Goal: Information Seeking & Learning: Learn about a topic

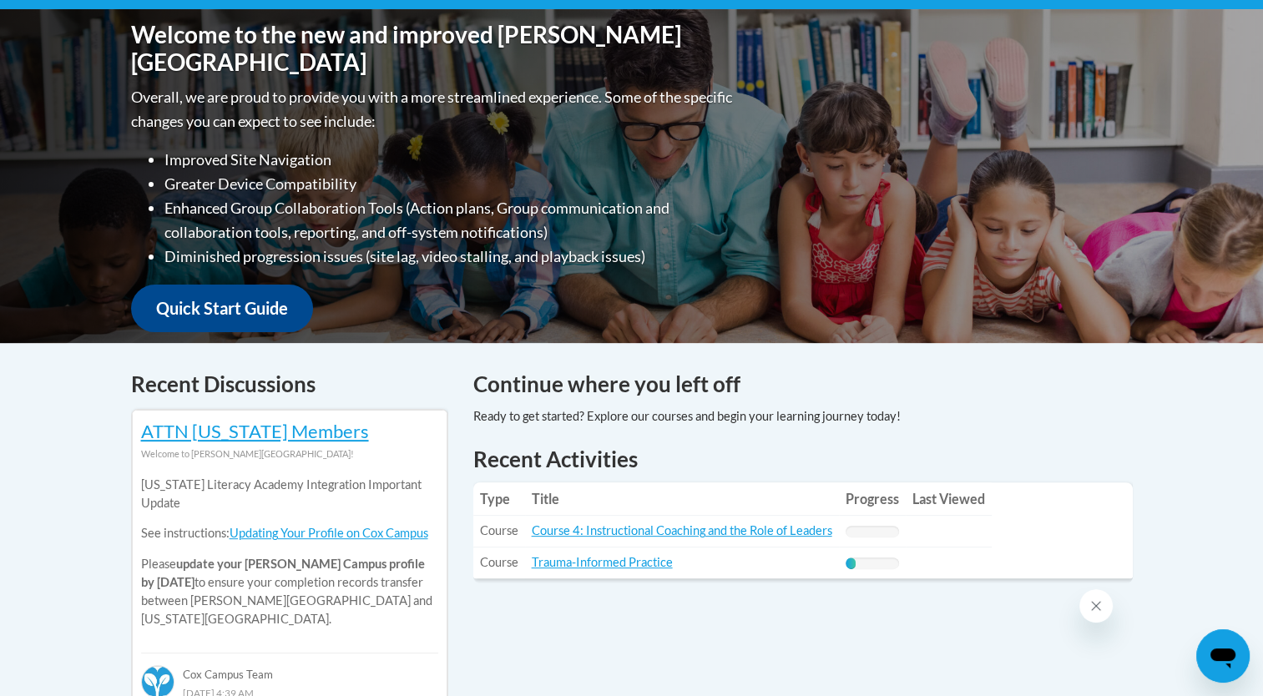
scroll to position [189, 0]
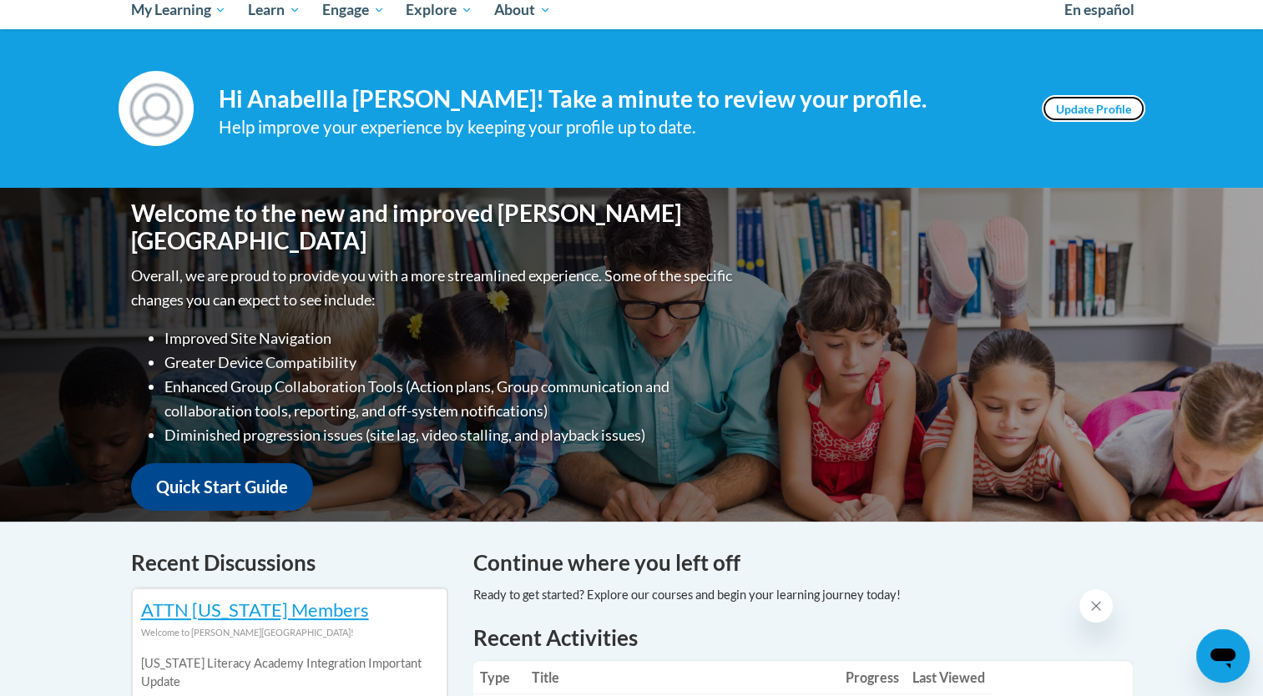
click at [1082, 104] on link "Update Profile" at bounding box center [1094, 108] width 104 height 27
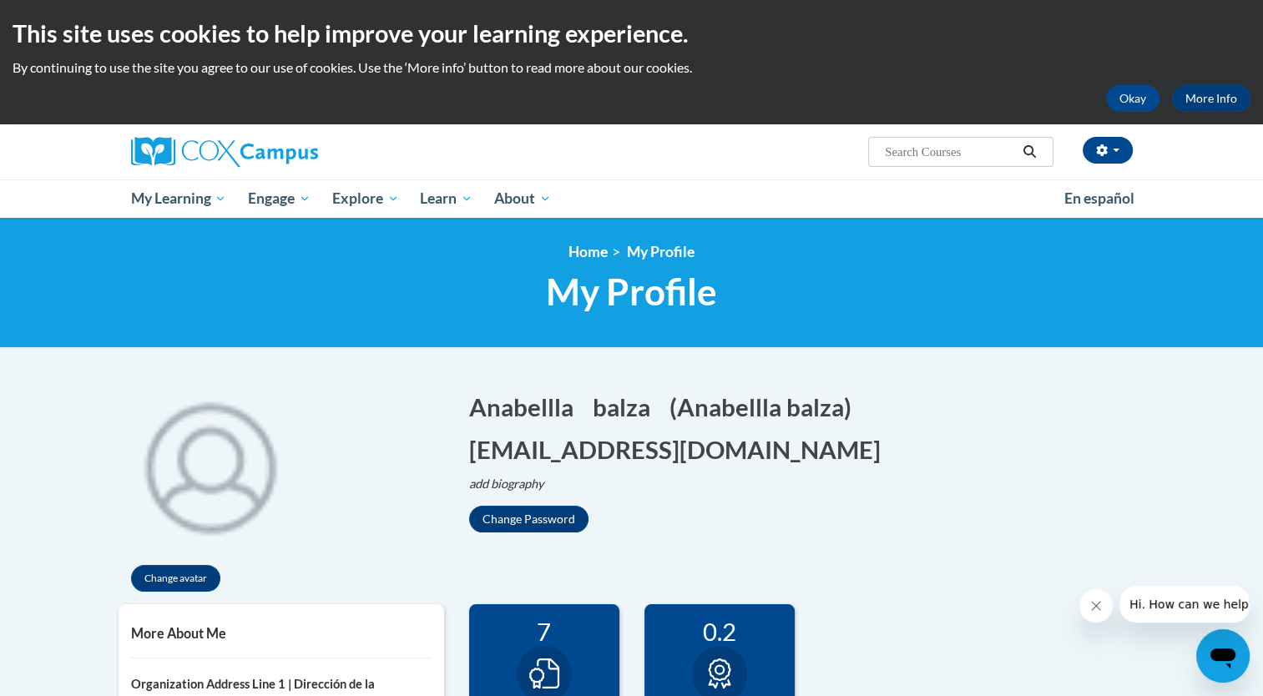
drag, startPoint x: 1258, startPoint y: 194, endPoint x: 1266, endPoint y: 214, distance: 21.4
click at [1262, 214] on html "This site uses cookies to help improve your learning experience. By continuing …" at bounding box center [631, 348] width 1263 height 696
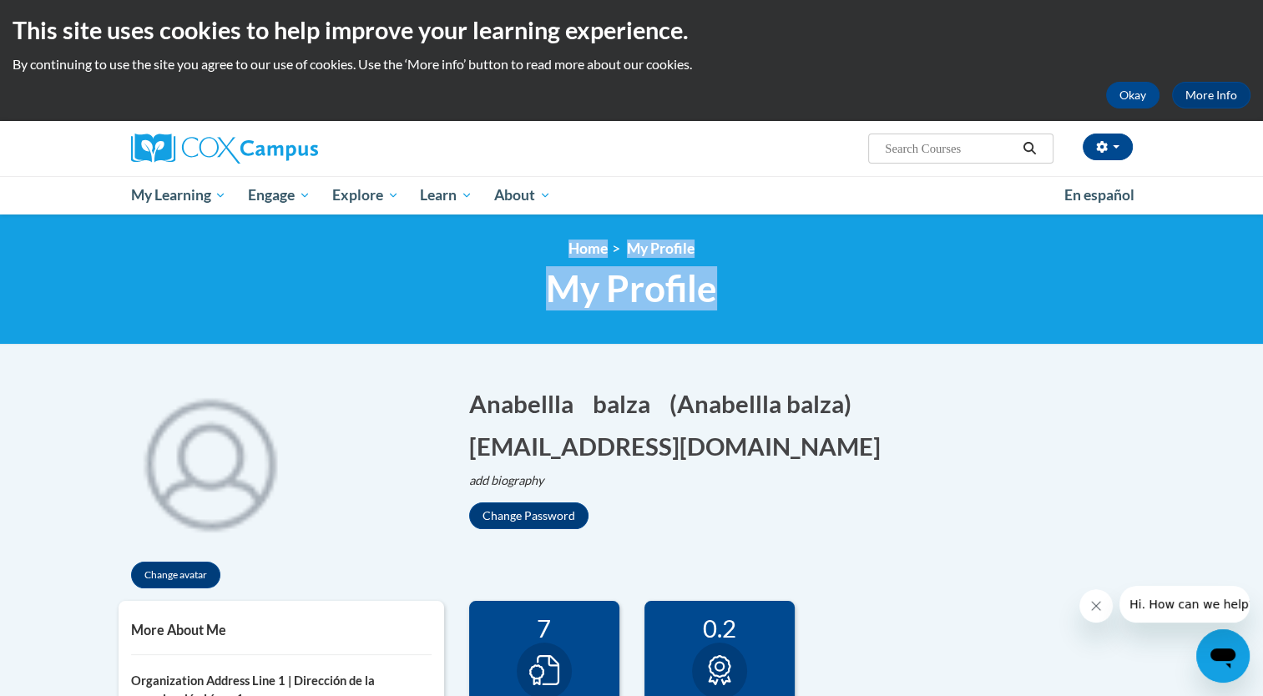
drag, startPoint x: 1254, startPoint y: 214, endPoint x: 1258, endPoint y: 303, distance: 89.4
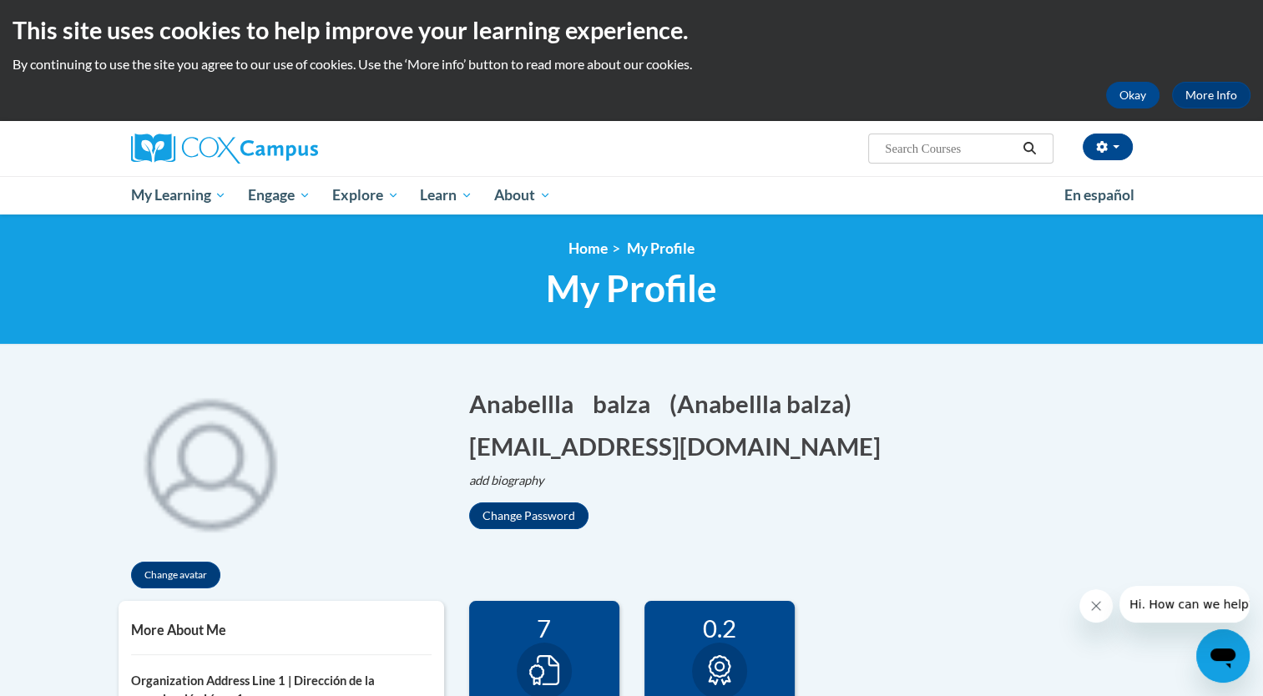
drag, startPoint x: 1258, startPoint y: 303, endPoint x: 1271, endPoint y: 157, distance: 146.7
click at [1262, 157] on html "This site uses cookies to help improve your learning experience. By continuing …" at bounding box center [631, 345] width 1263 height 696
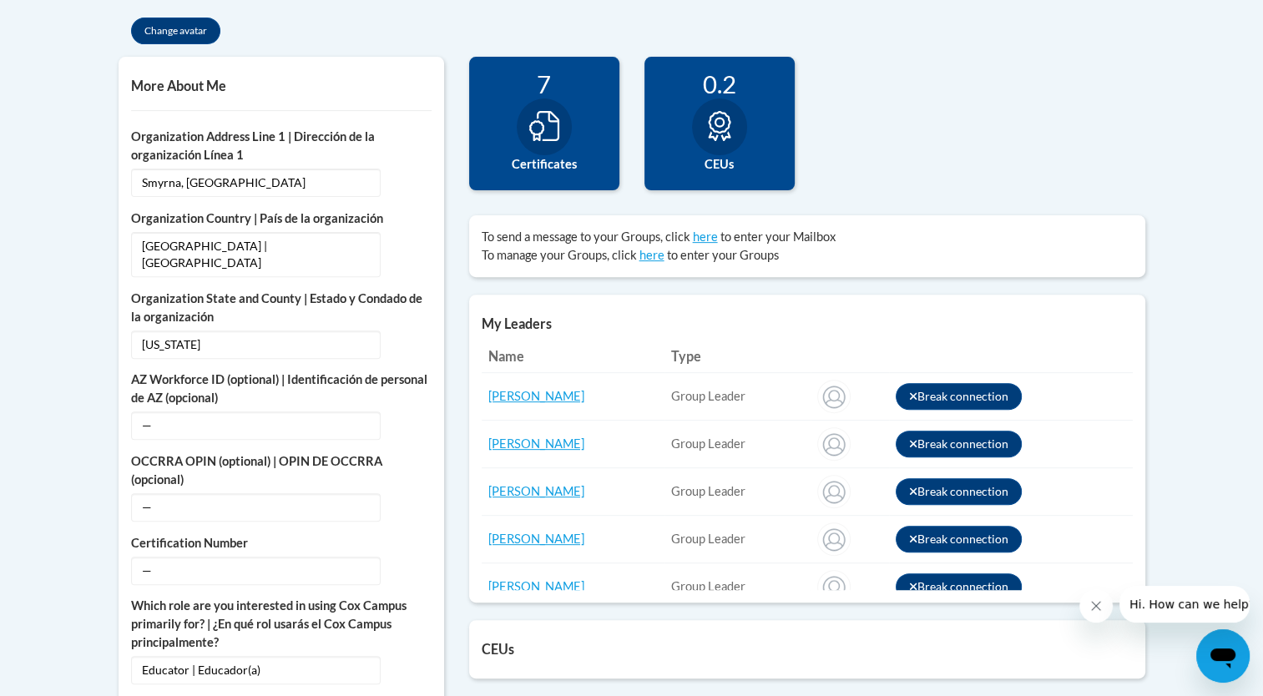
scroll to position [21, 0]
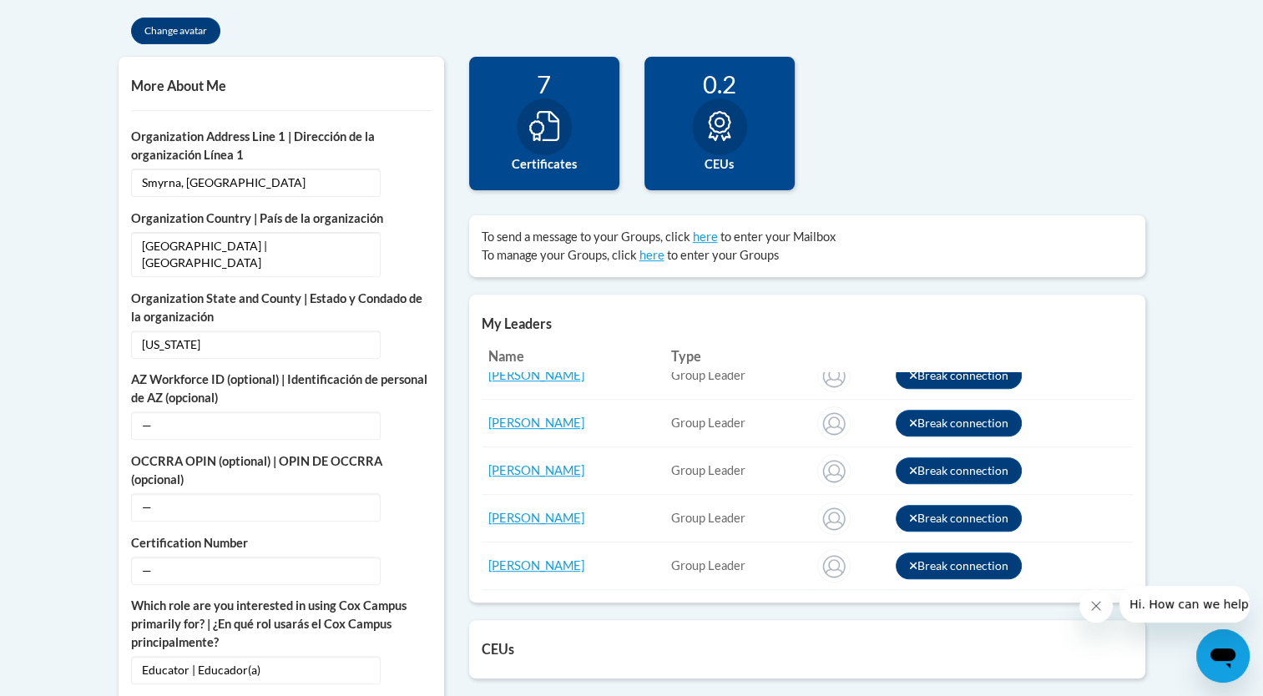
click at [1253, 335] on body "This site uses cookies to help improve your learning experience. By continuing …" at bounding box center [631, 650] width 1263 height 2397
drag, startPoint x: 1248, startPoint y: 350, endPoint x: 1265, endPoint y: 482, distance: 133.8
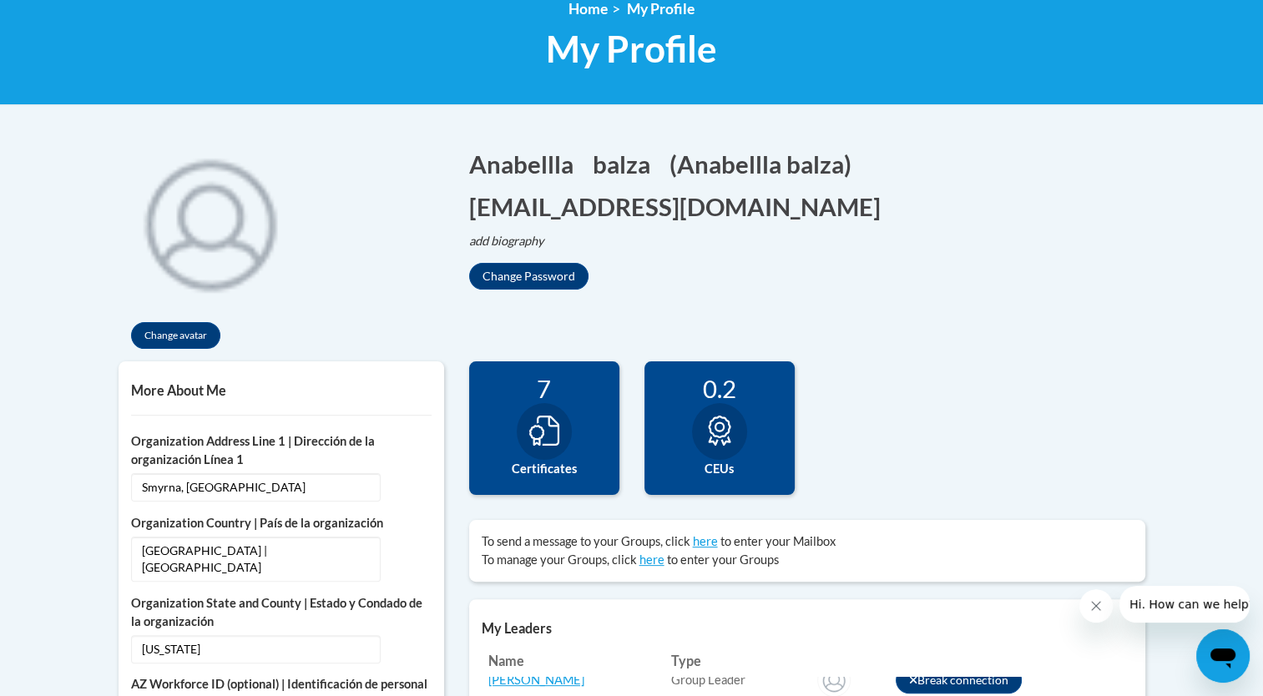
scroll to position [0, 0]
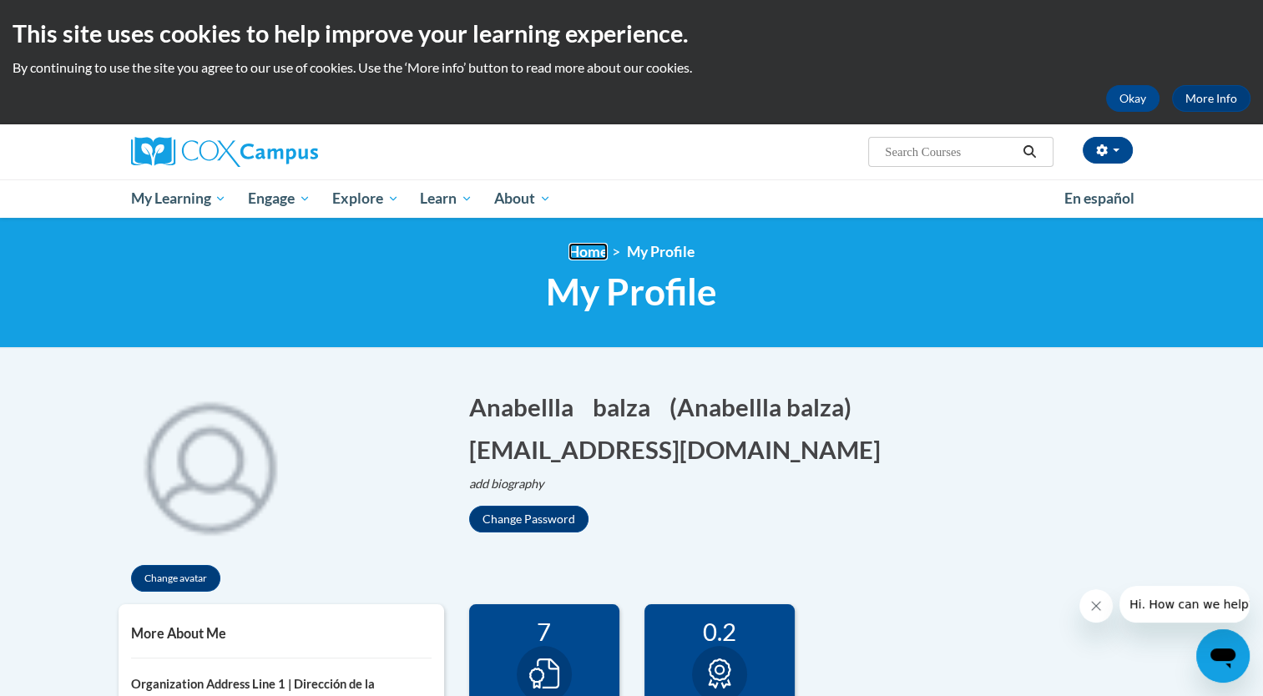
click at [580, 254] on link "Home" at bounding box center [587, 252] width 39 height 18
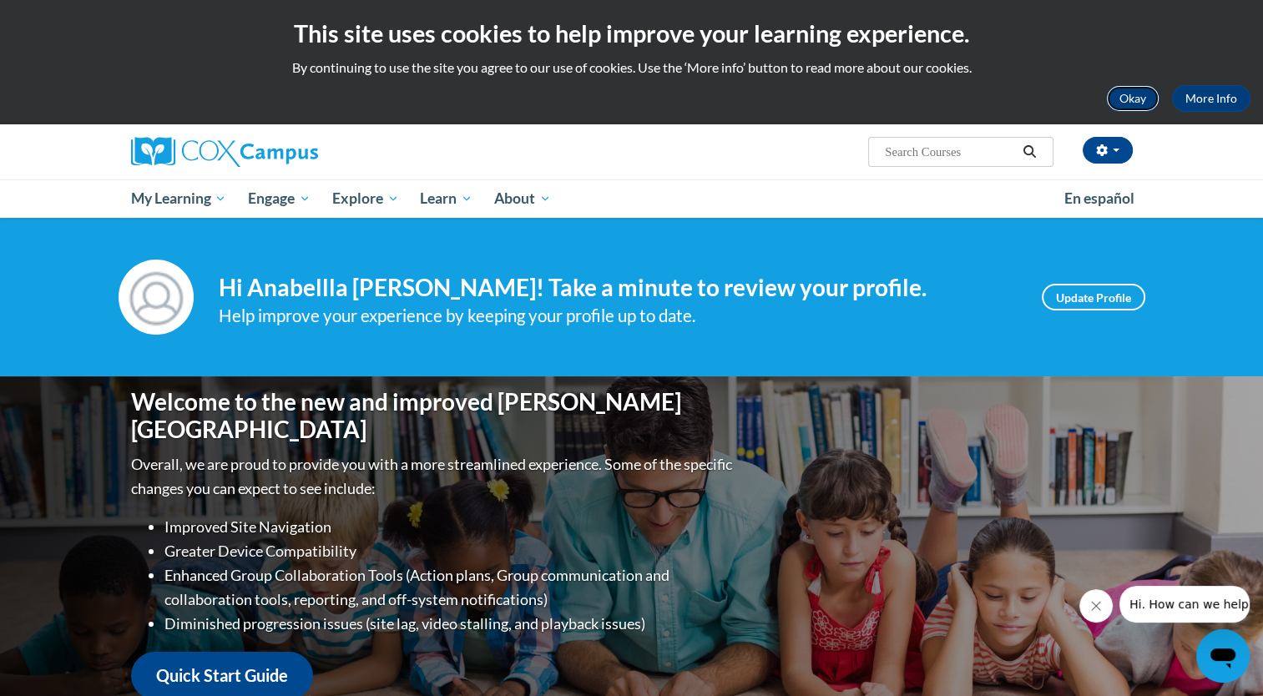
click at [1141, 102] on button "Okay" at bounding box center [1132, 98] width 53 height 27
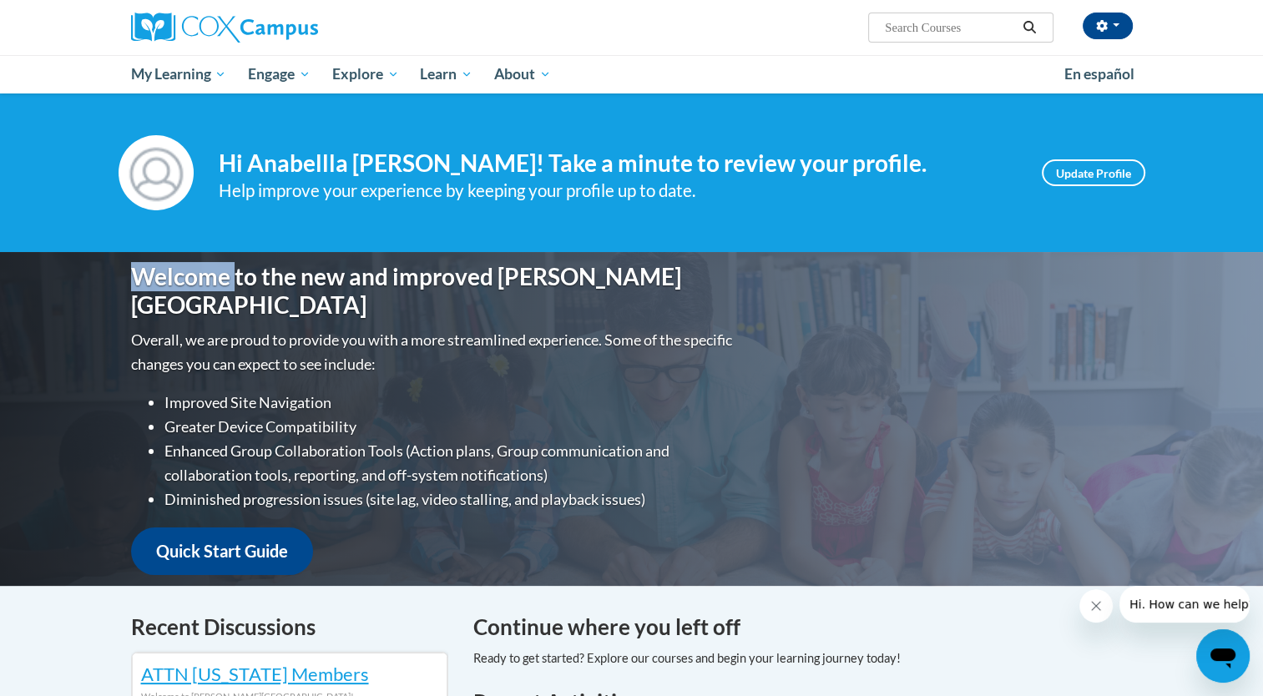
click at [1141, 102] on div "Your profile Hi Anabellla [PERSON_NAME]! Take a minute to review your profile. …" at bounding box center [631, 172] width 1263 height 159
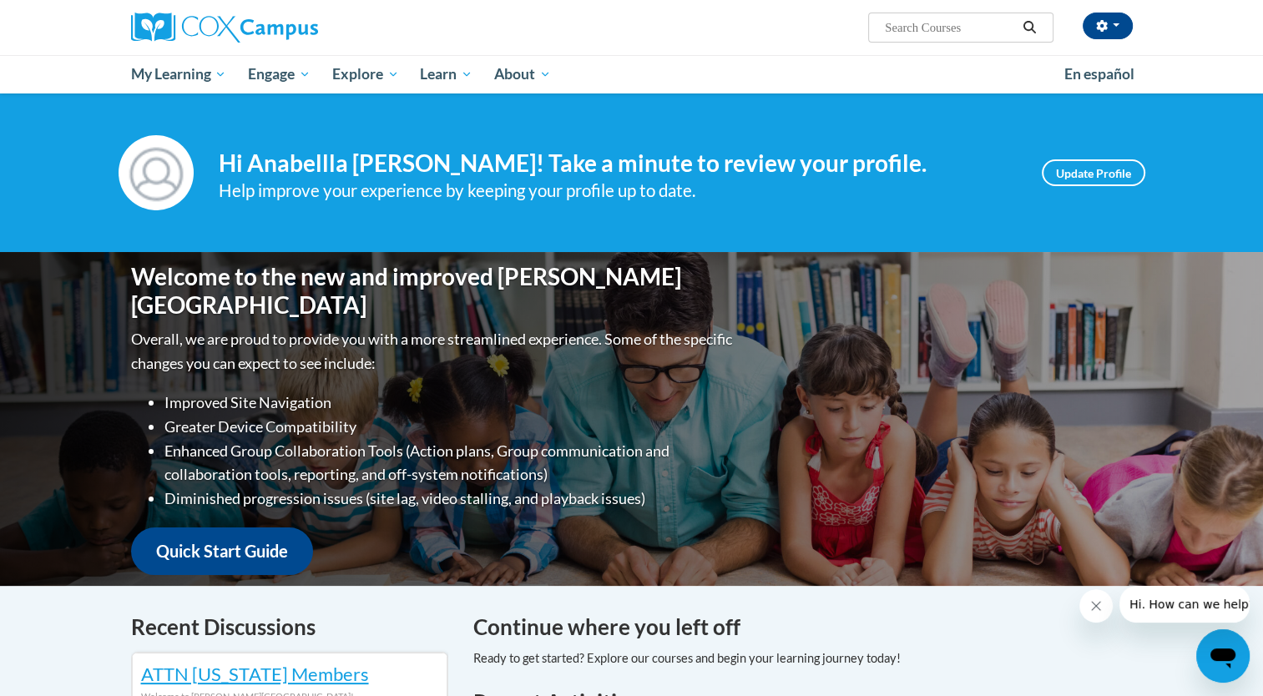
drag, startPoint x: 721, startPoint y: 695, endPoint x: 508, endPoint y: 211, distance: 528.9
click at [508, 211] on div "Your profile Hi Anabellla [PERSON_NAME]! Take a minute to review your profile. …" at bounding box center [631, 172] width 1263 height 159
click at [922, 36] on input "Search..." at bounding box center [950, 28] width 134 height 20
type input "vocabulary"
click at [1032, 28] on icon "Search" at bounding box center [1029, 27] width 13 height 13
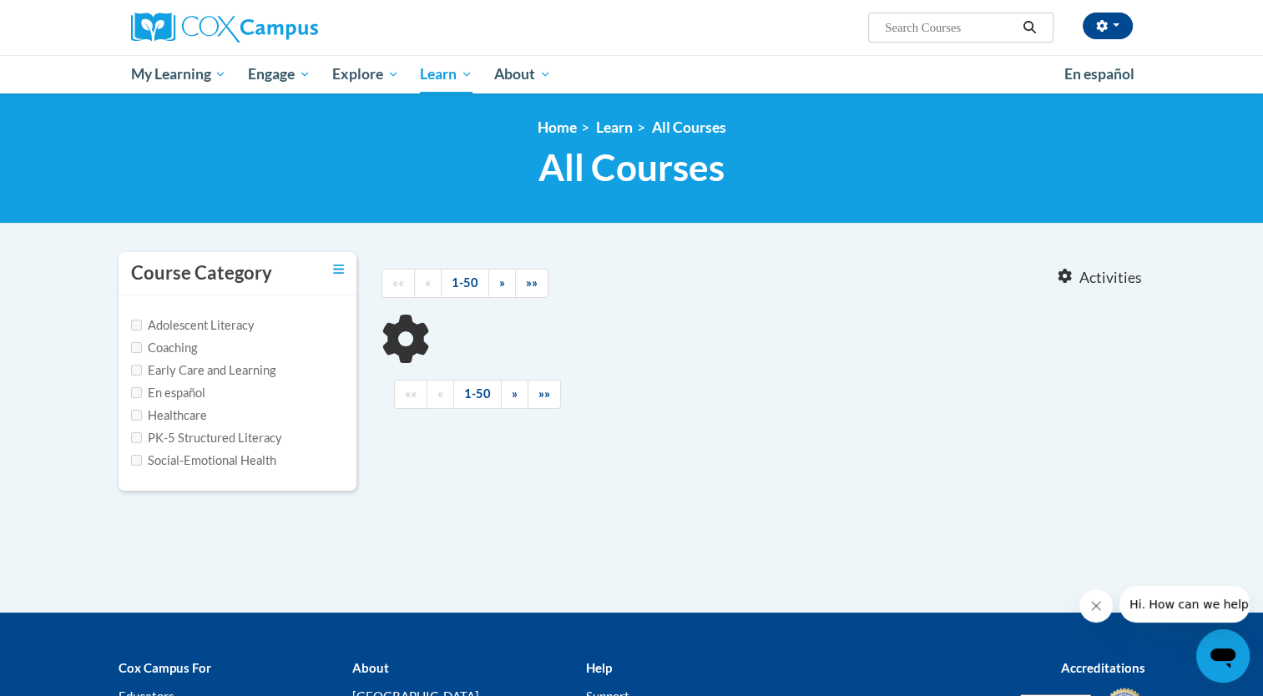
type input "vocabulary"
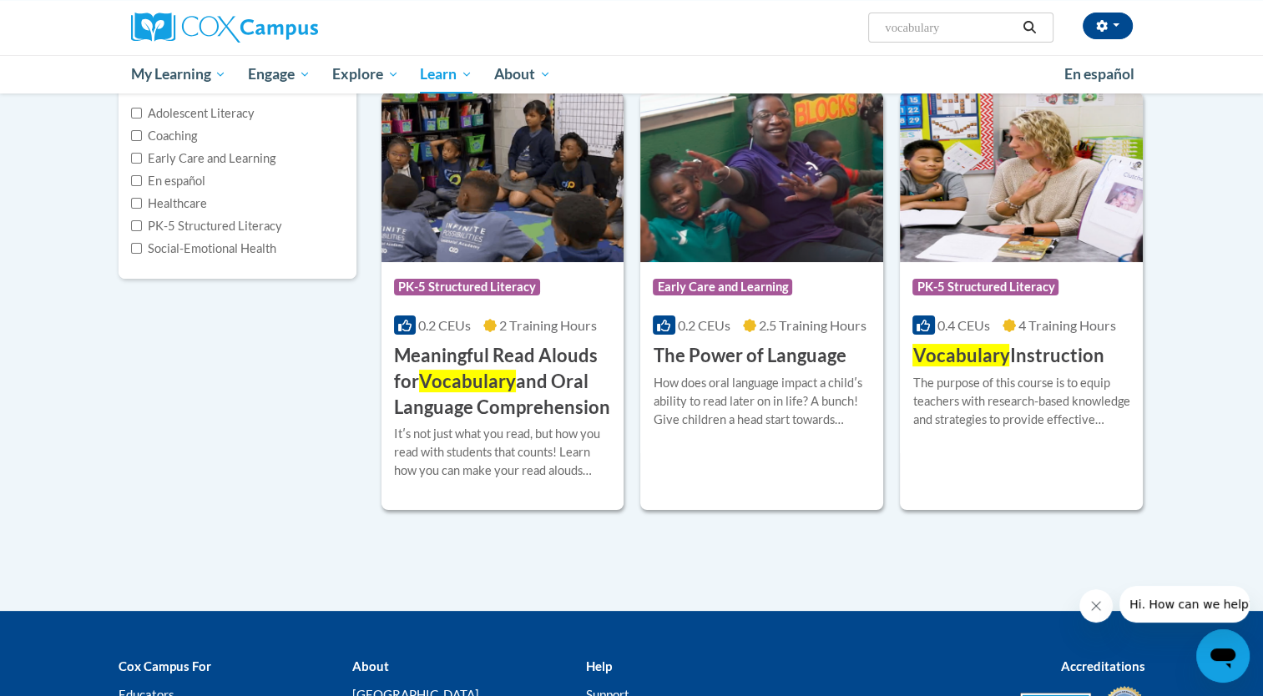
scroll to position [217, 0]
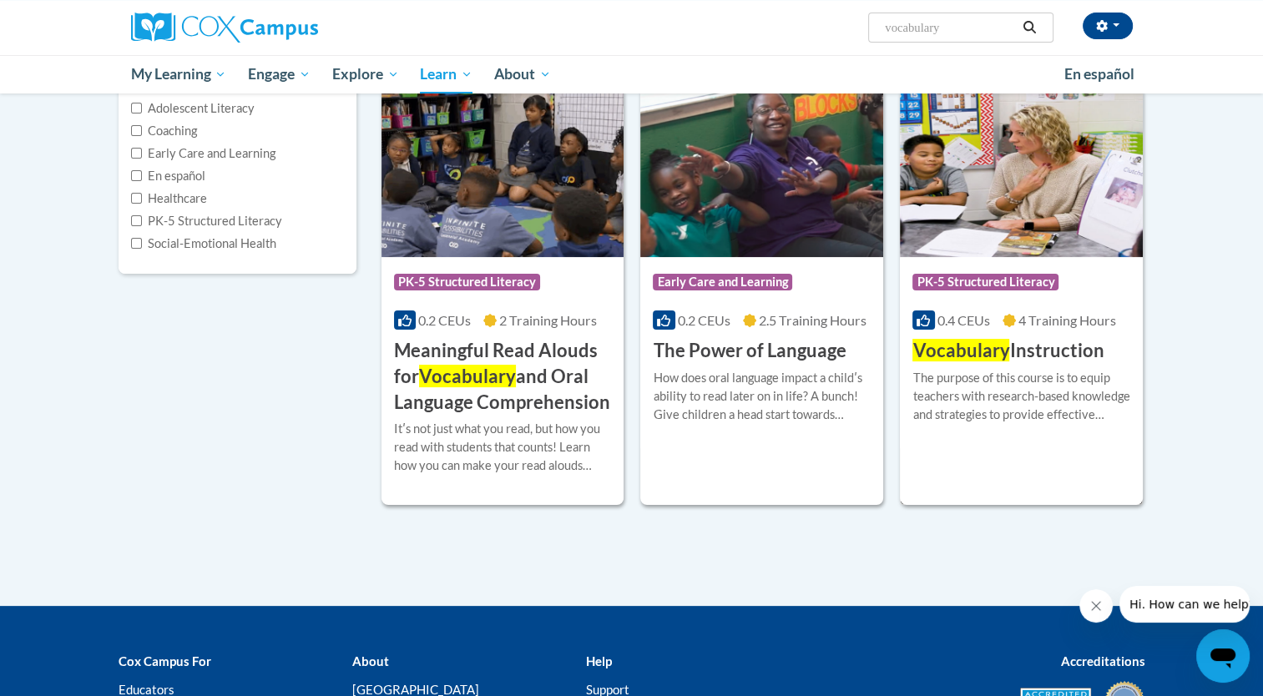
click at [1008, 355] on h3 "Vocabulary Instruction" at bounding box center [1007, 351] width 191 height 26
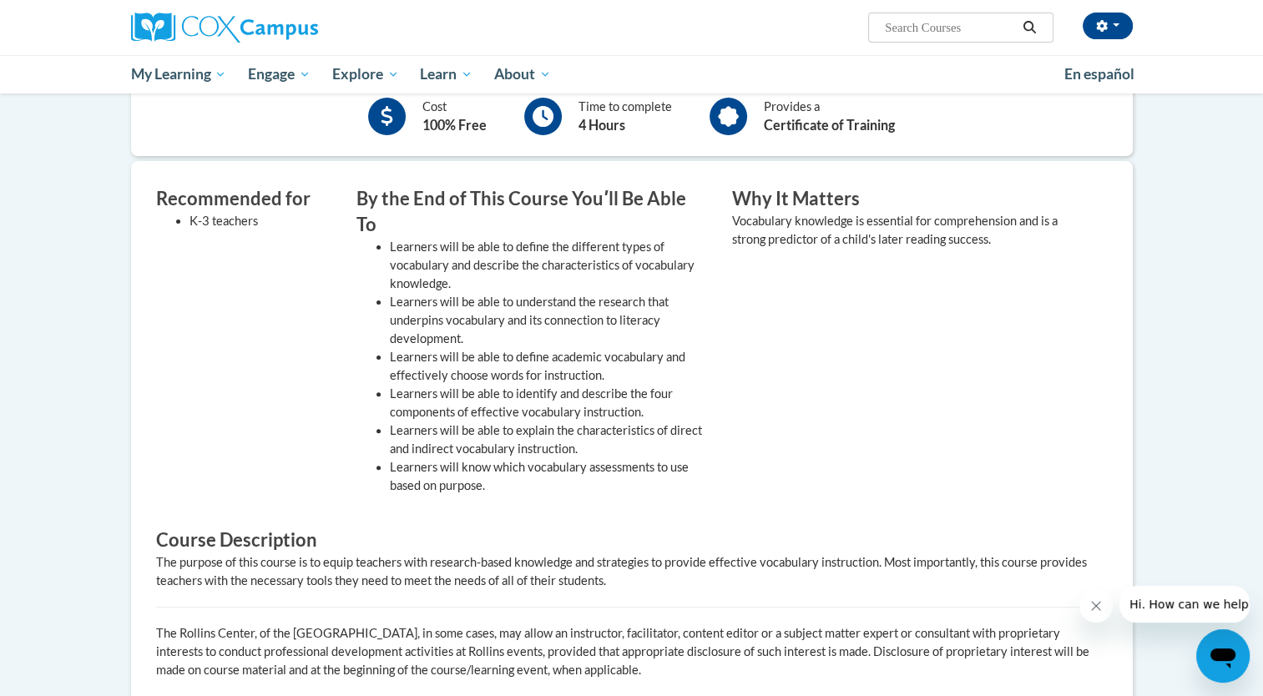
scroll to position [413, 0]
